Goal: Information Seeking & Learning: Learn about a topic

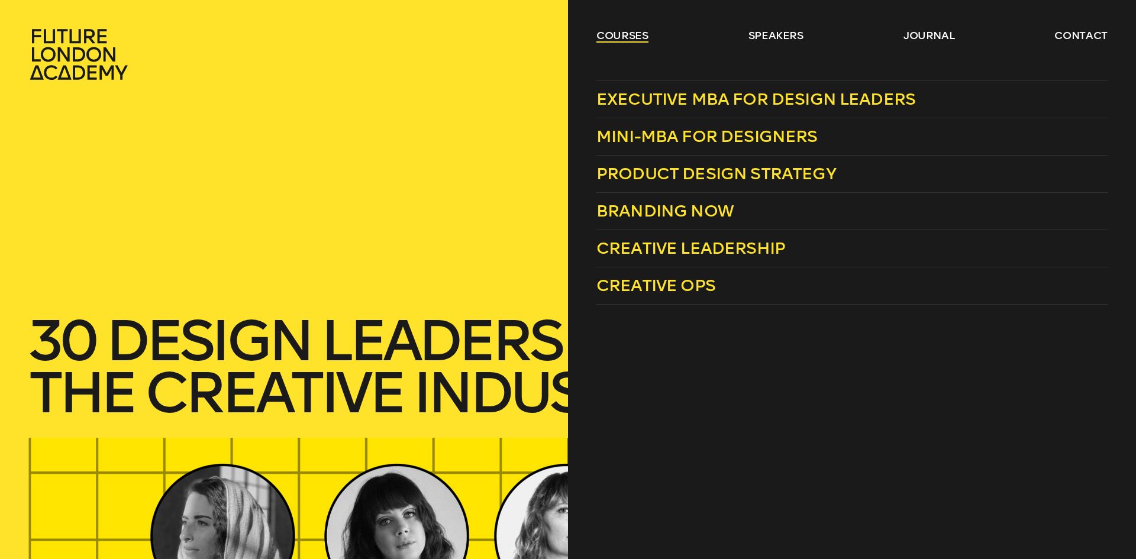
click at [616, 34] on link "courses" at bounding box center [622, 35] width 52 height 14
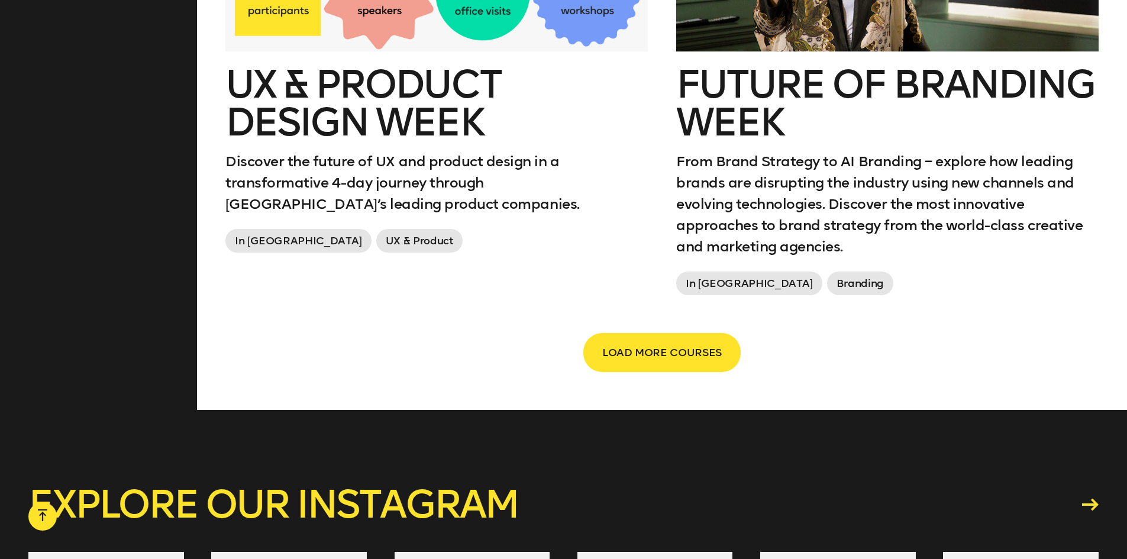
scroll to position [2130, 0]
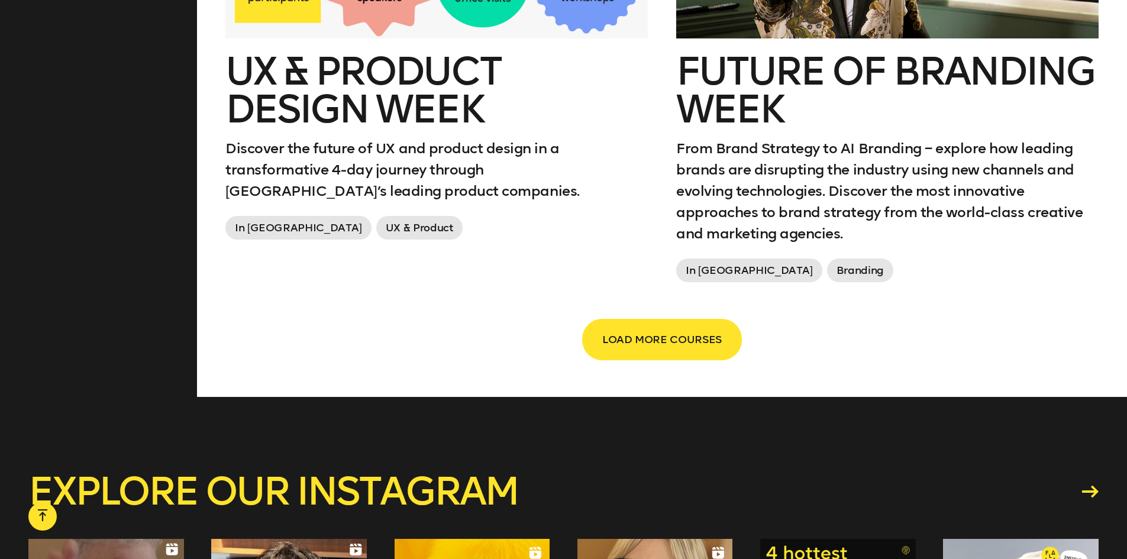
click at [674, 328] on span "LOAD MORE COURSES" at bounding box center [661, 339] width 119 height 22
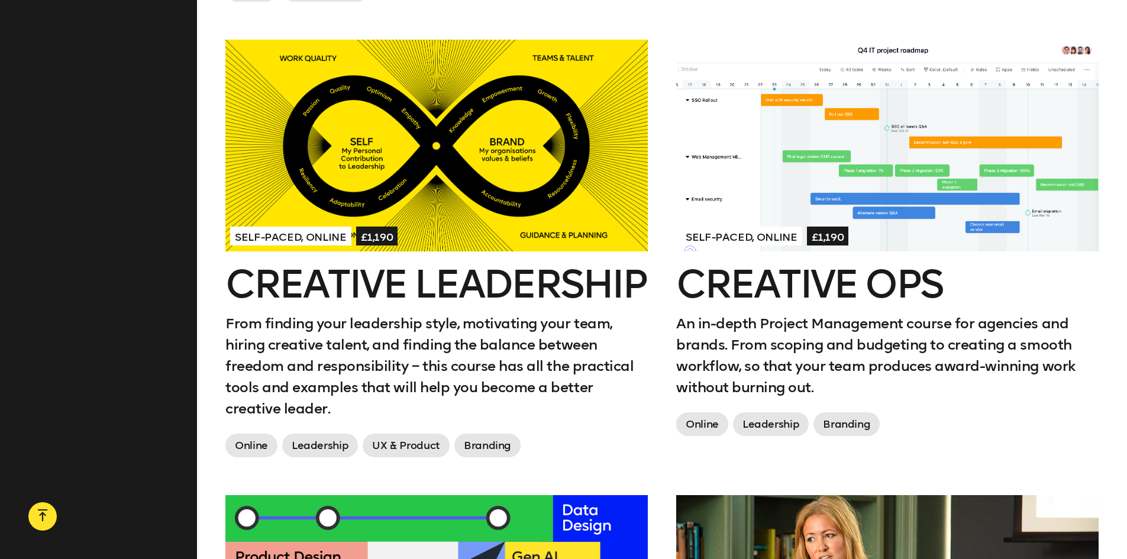
scroll to position [1420, 0]
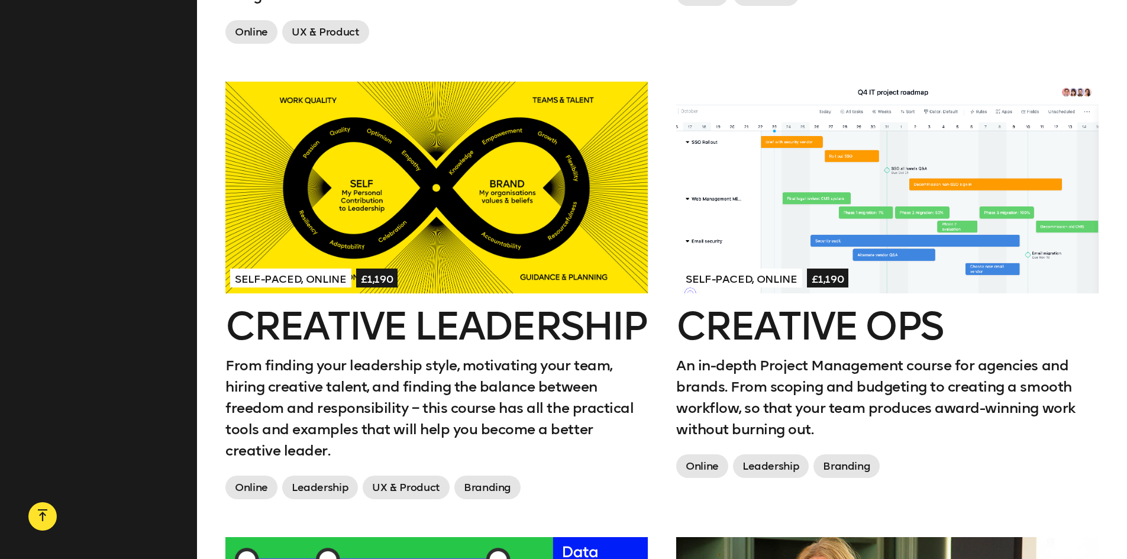
click at [480, 235] on div at bounding box center [436, 187] width 422 height 211
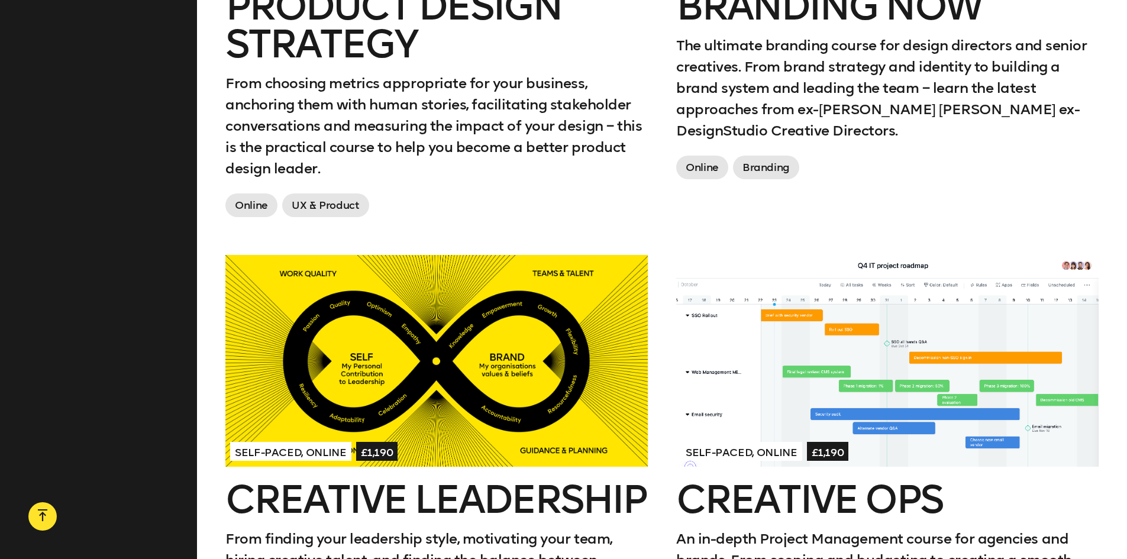
scroll to position [1242, 0]
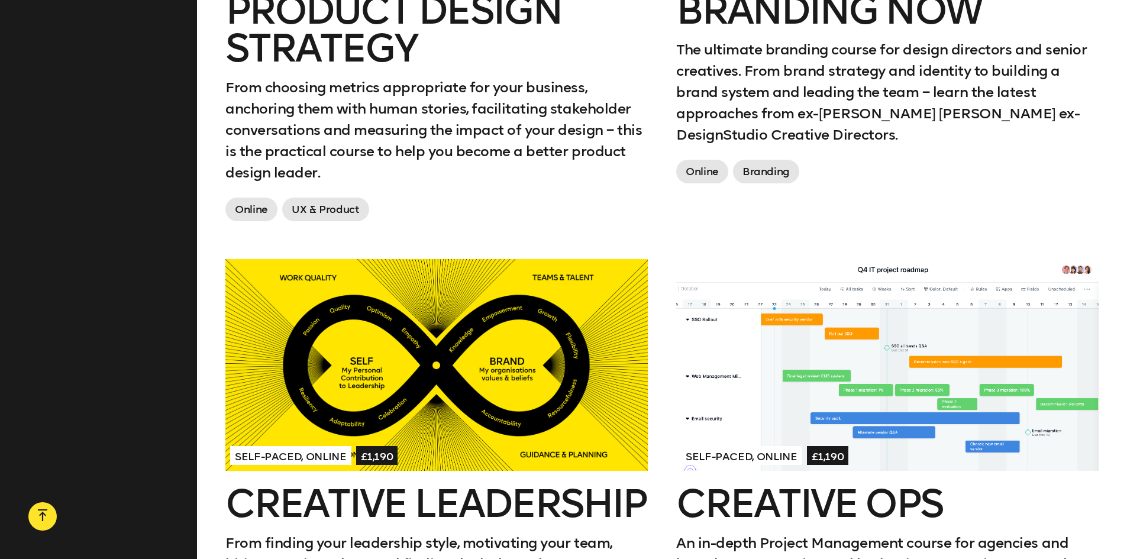
click at [891, 338] on div at bounding box center [887, 364] width 422 height 211
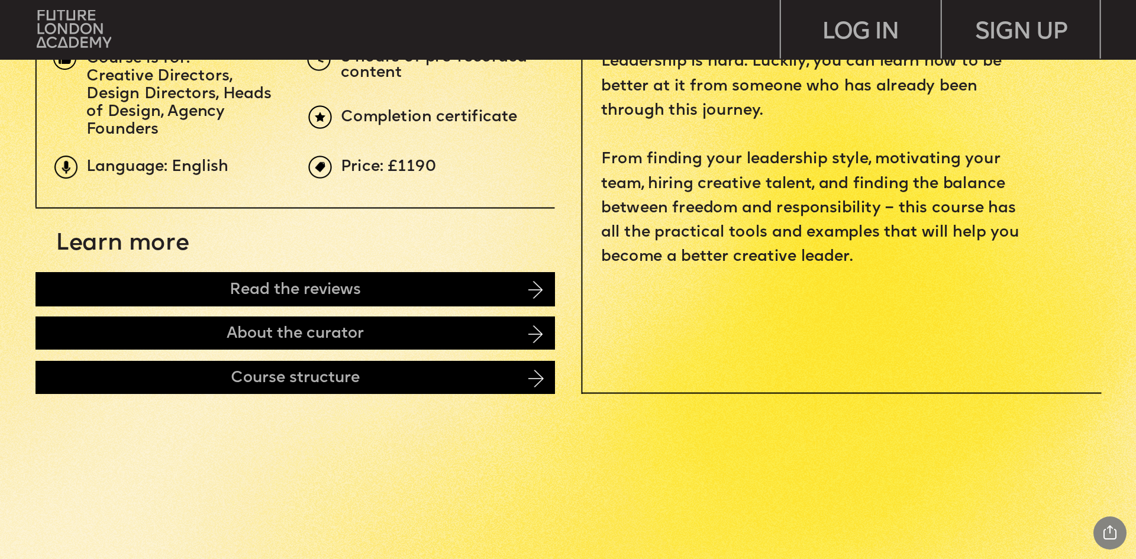
scroll to position [651, 0]
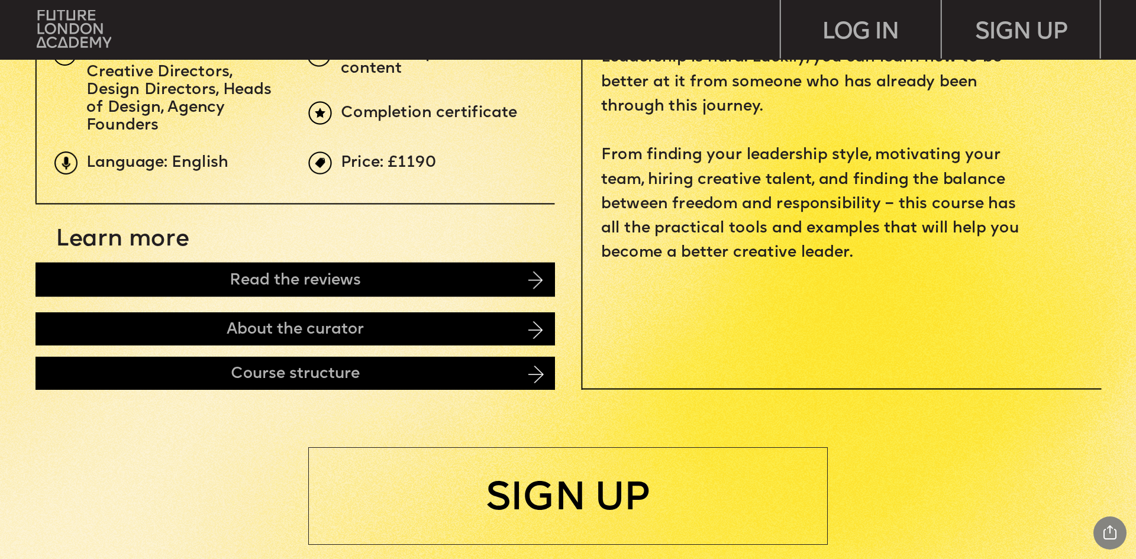
click at [538, 287] on img at bounding box center [535, 280] width 14 height 18
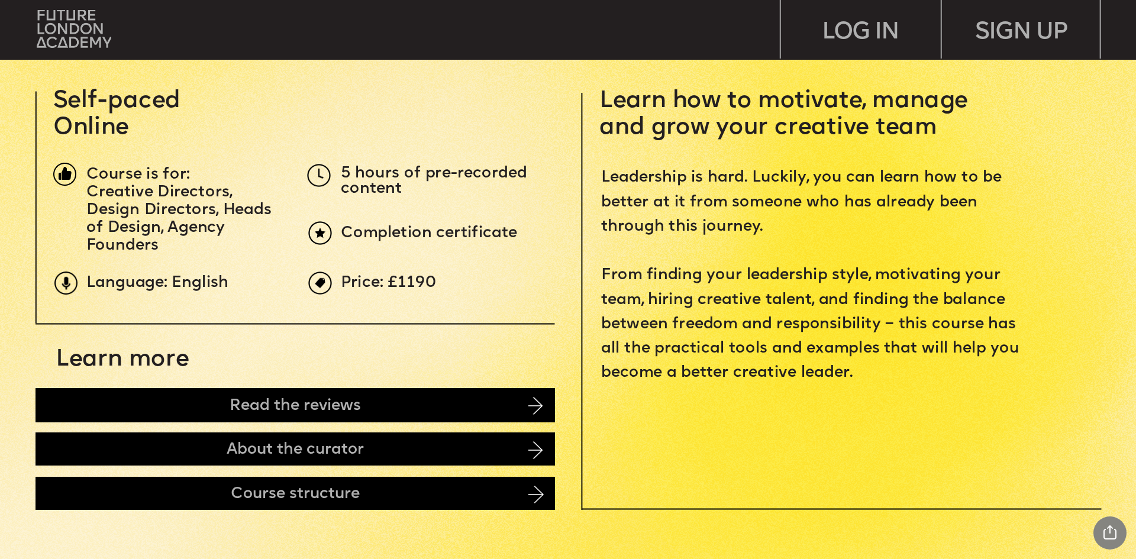
scroll to position [532, 0]
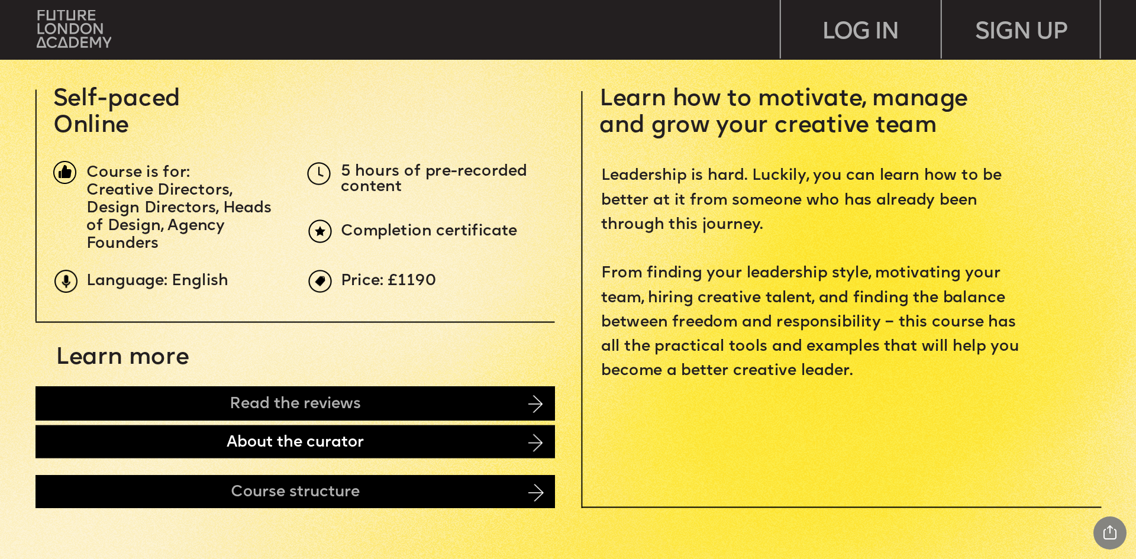
click at [525, 449] on div "About the curator" at bounding box center [294, 441] width 519 height 33
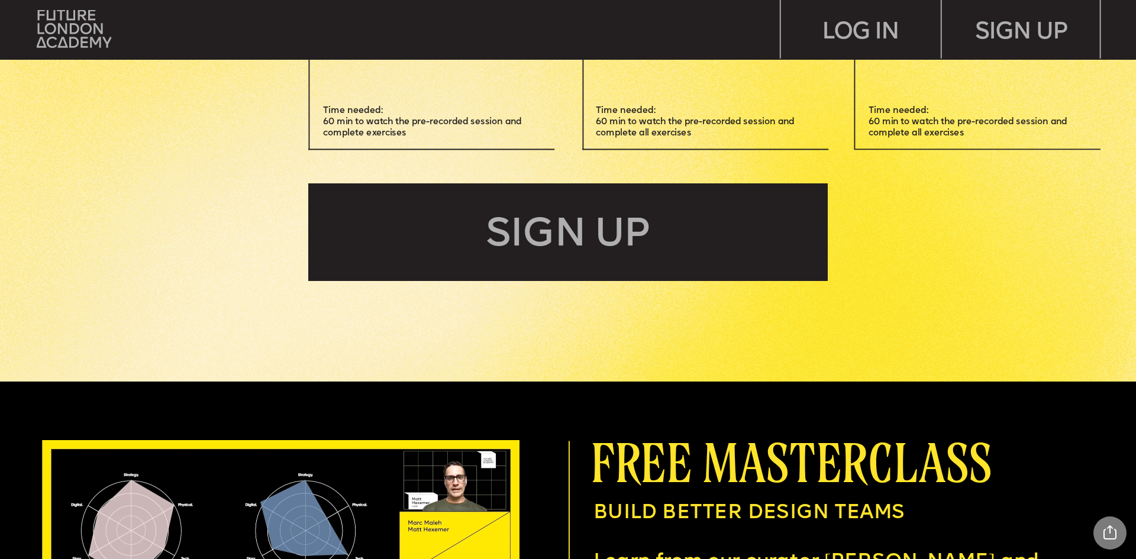
scroll to position [3661, 0]
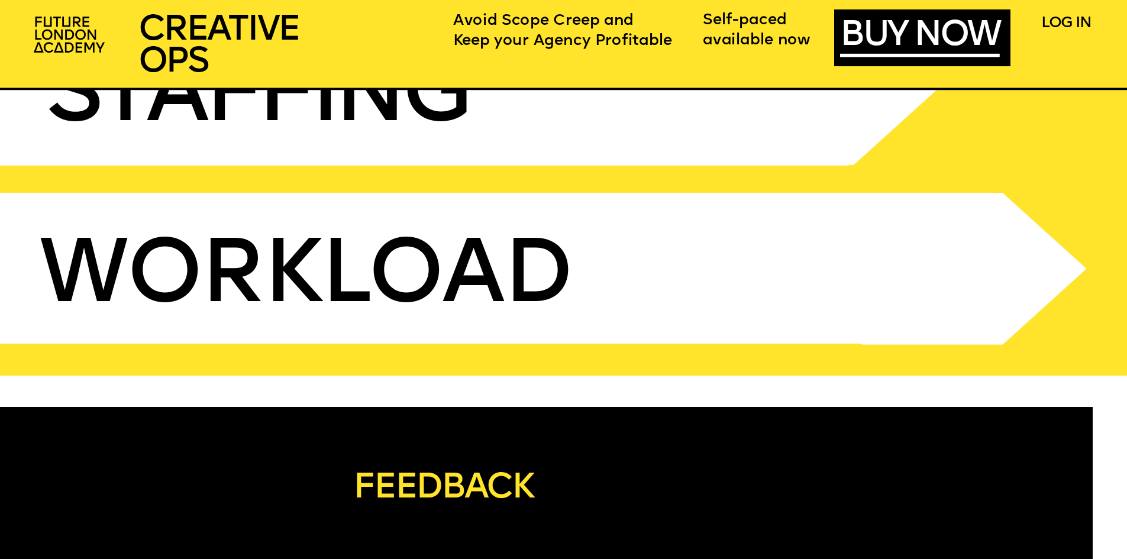
scroll to position [5324, 0]
